Goal: Task Accomplishment & Management: Use online tool/utility

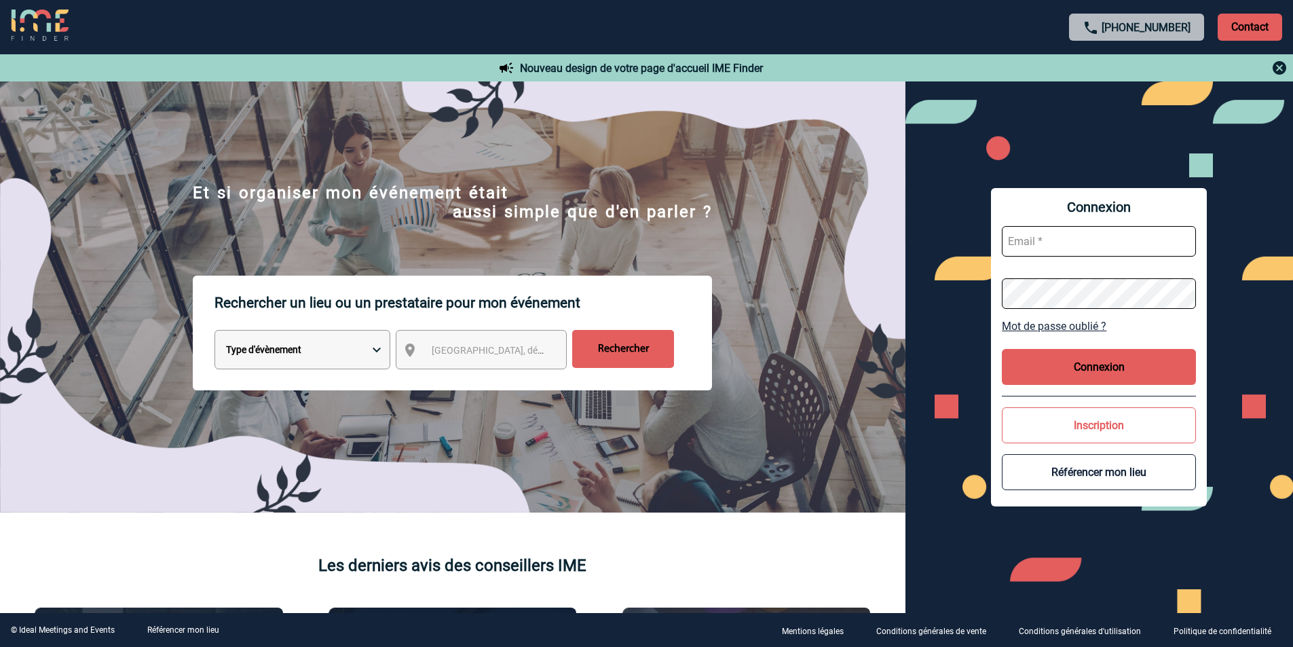
type input "valerie@leduplex.fr"
click at [1043, 369] on button "Connexion" at bounding box center [1099, 367] width 194 height 36
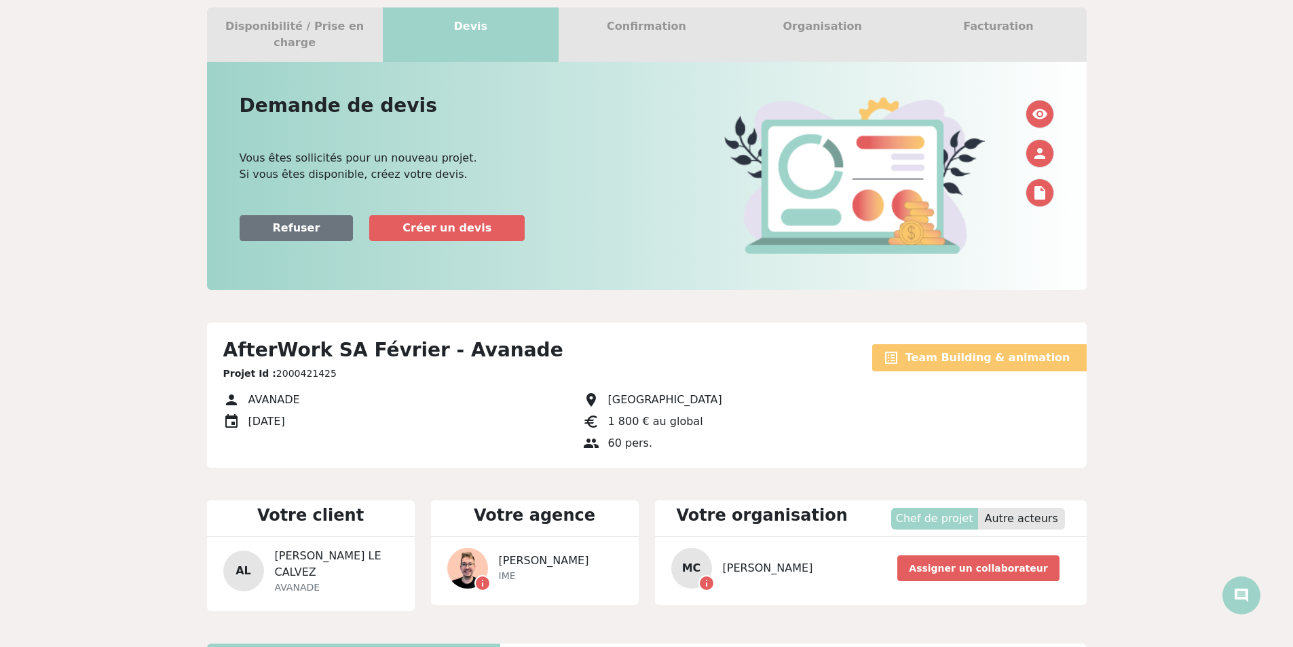
scroll to position [105, 0]
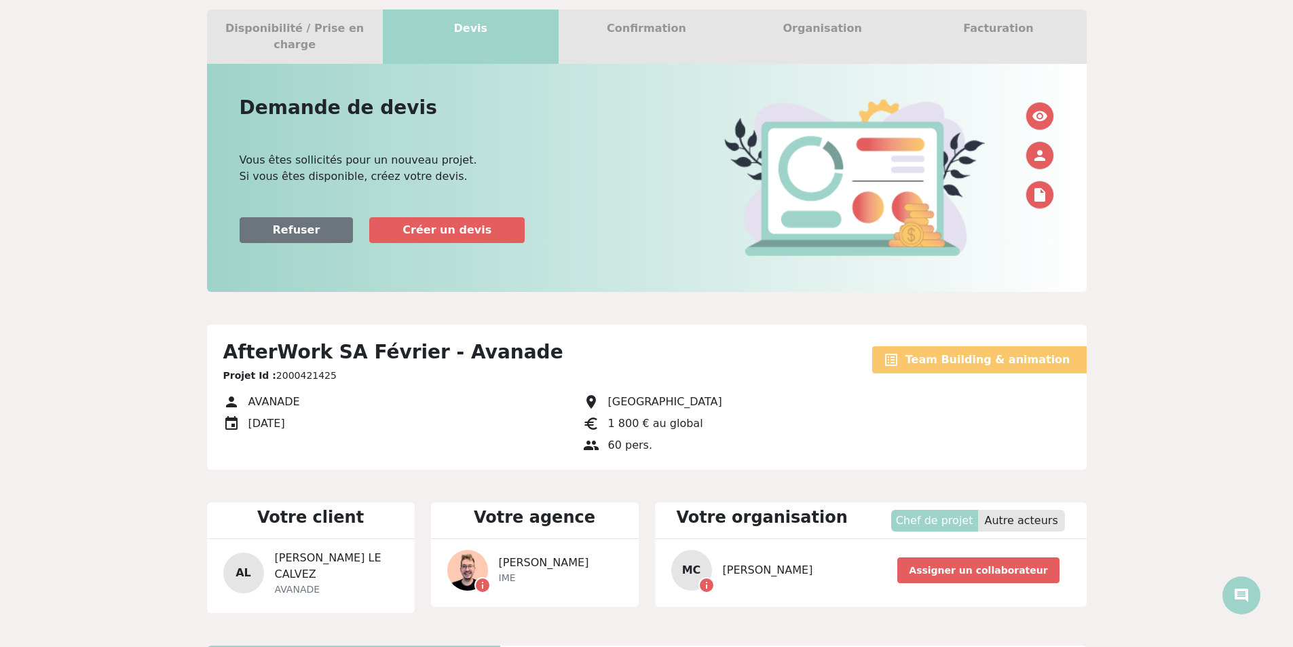
click at [1037, 108] on span "visibility" at bounding box center [1040, 116] width 16 height 16
click at [1045, 108] on span "visibility" at bounding box center [1040, 116] width 16 height 16
click at [1039, 187] on span "insert_drive_file" at bounding box center [1040, 195] width 16 height 16
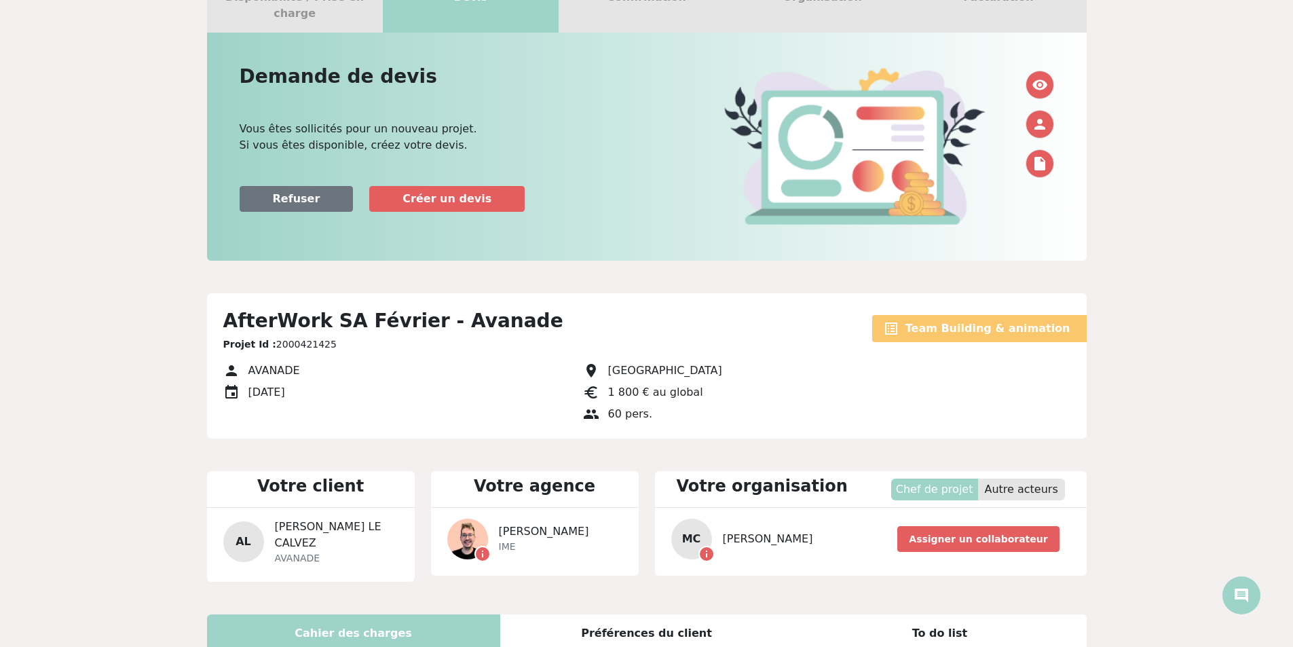
scroll to position [204, 0]
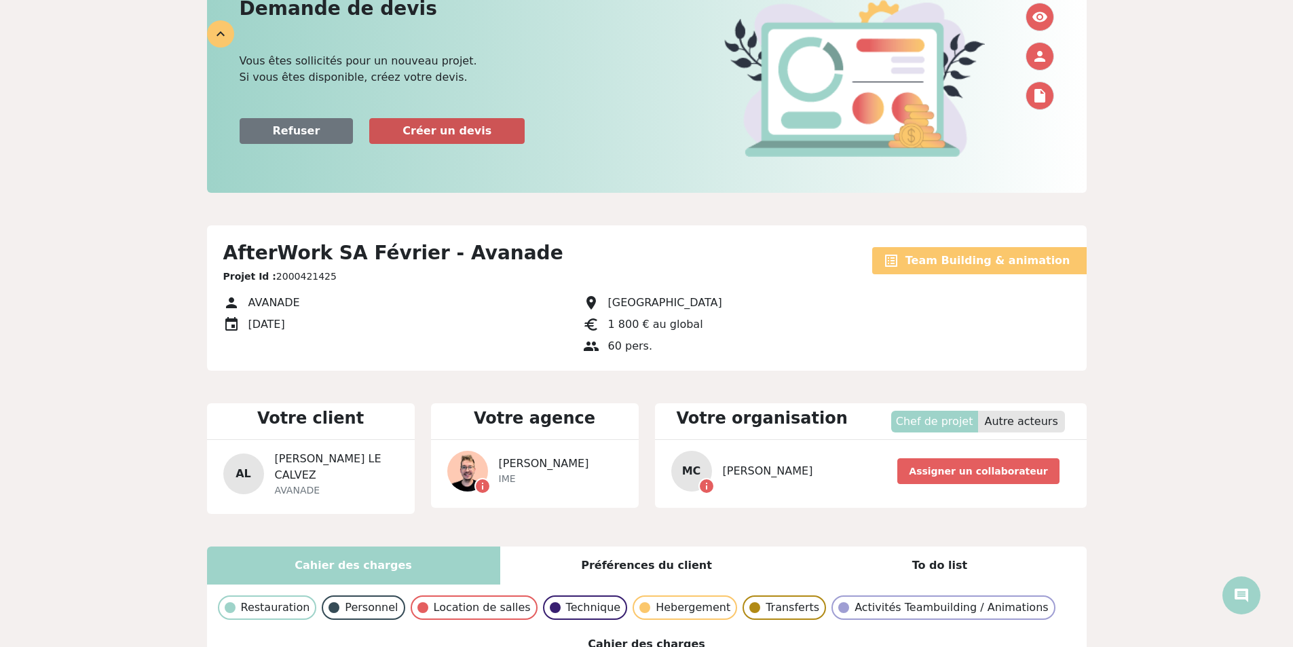
click at [466, 124] on b "Créer un devis" at bounding box center [446, 130] width 89 height 13
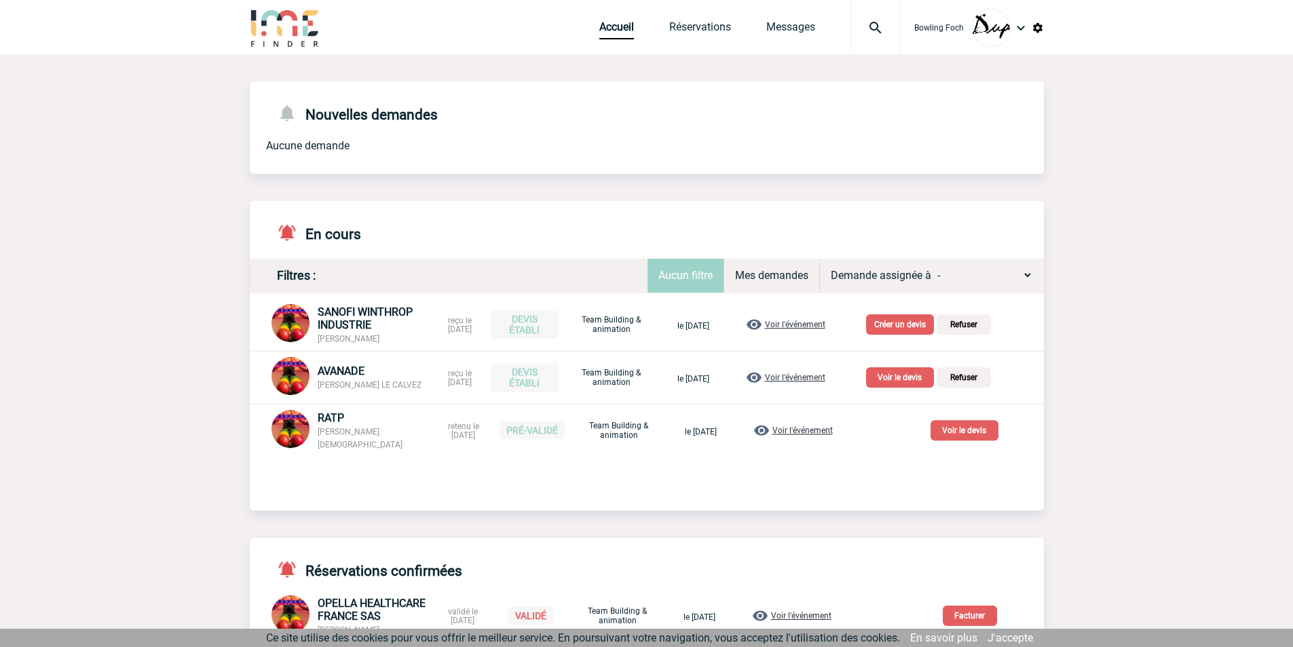
click at [732, 274] on div "Mes demandes" at bounding box center [772, 276] width 96 height 34
select select "-1"
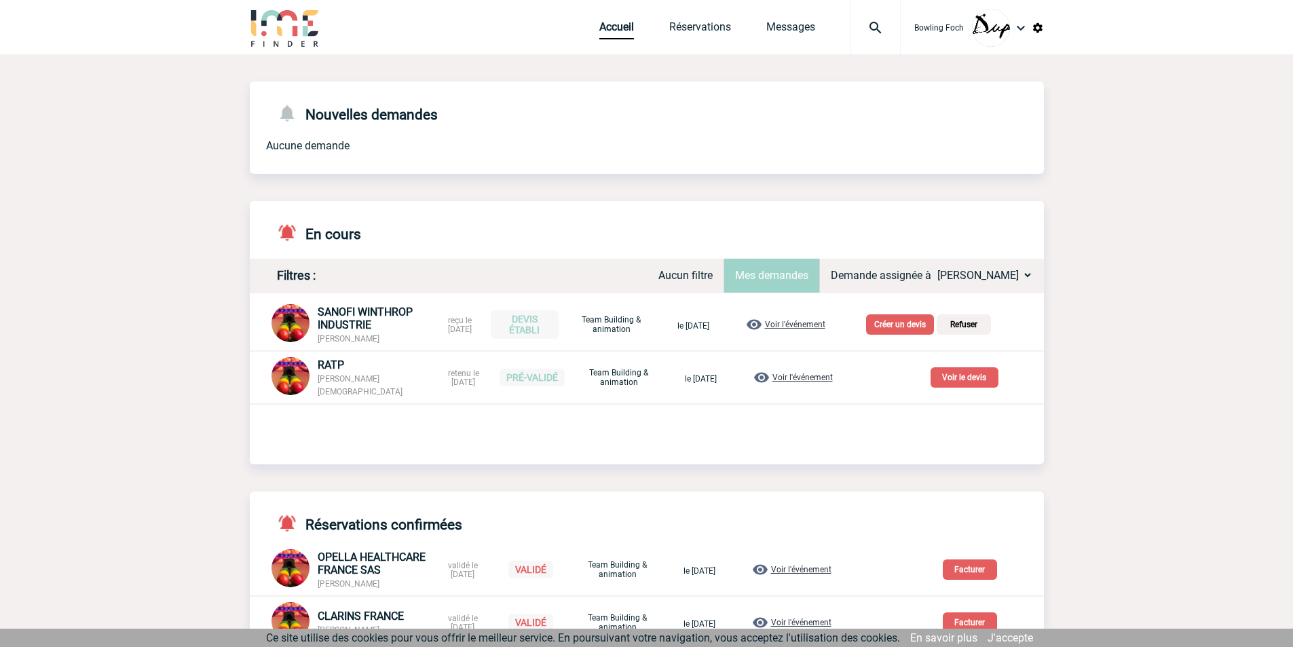
click at [1013, 271] on select "- CASEIRO Mélanie Texier Patrice VALERO Valérie" at bounding box center [982, 275] width 102 height 21
select select "113740"
click at [931, 265] on select "- CASEIRO Mélanie Texier Patrice VALERO Valérie" at bounding box center [982, 275] width 102 height 21
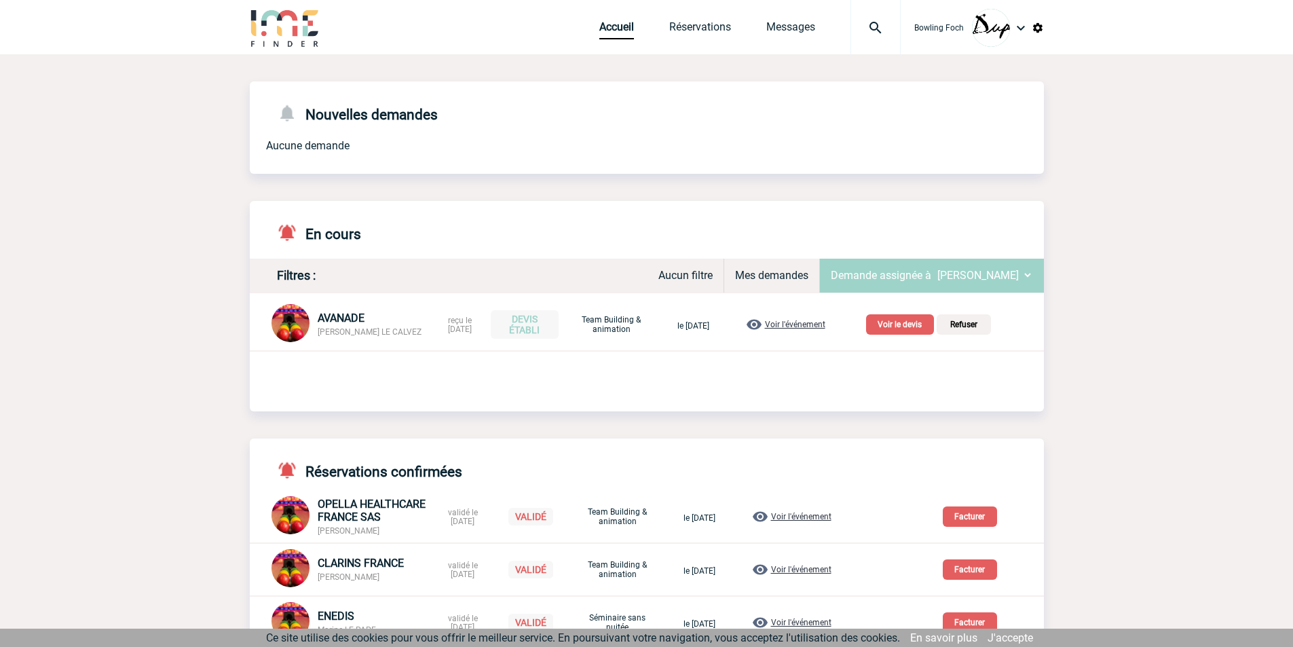
click at [762, 323] on img at bounding box center [754, 324] width 16 height 16
